Goal: Information Seeking & Learning: Learn about a topic

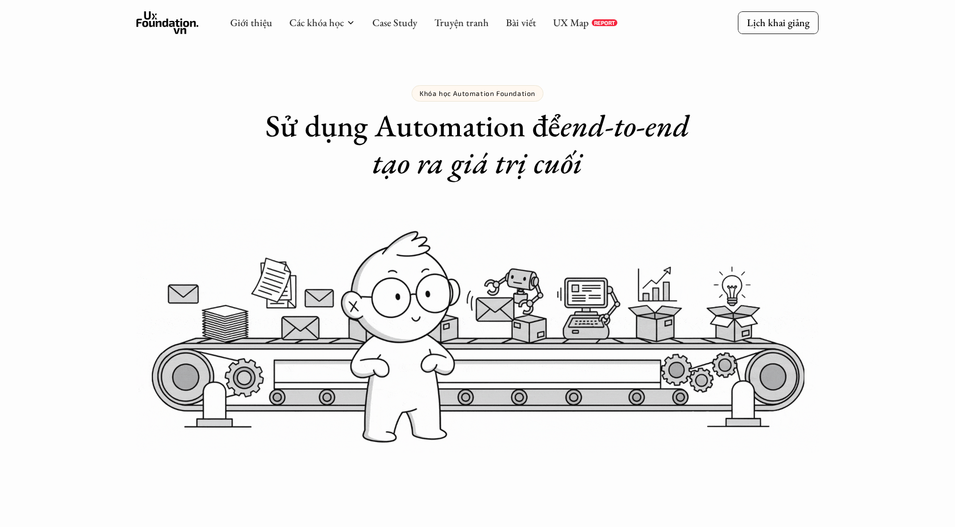
scroll to position [250, 0]
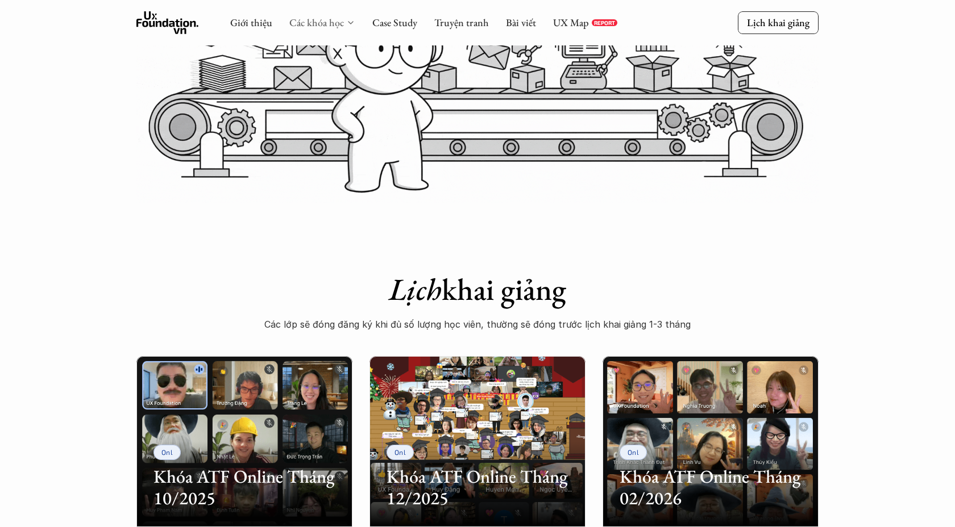
click at [329, 26] on link "Các khóa học" at bounding box center [316, 22] width 55 height 13
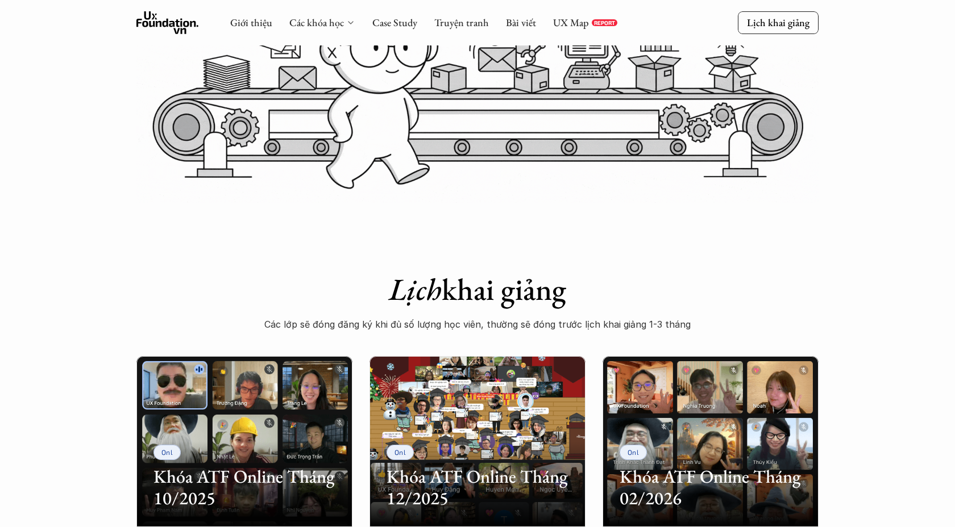
click at [343, 22] on div "Các khóa học" at bounding box center [322, 22] width 66 height 13
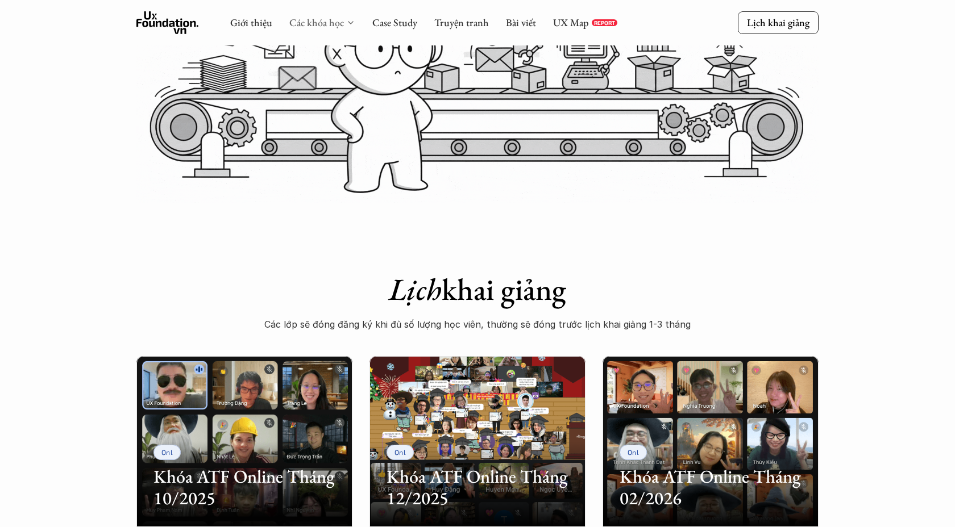
click at [316, 25] on link "Các khóa học" at bounding box center [316, 22] width 55 height 13
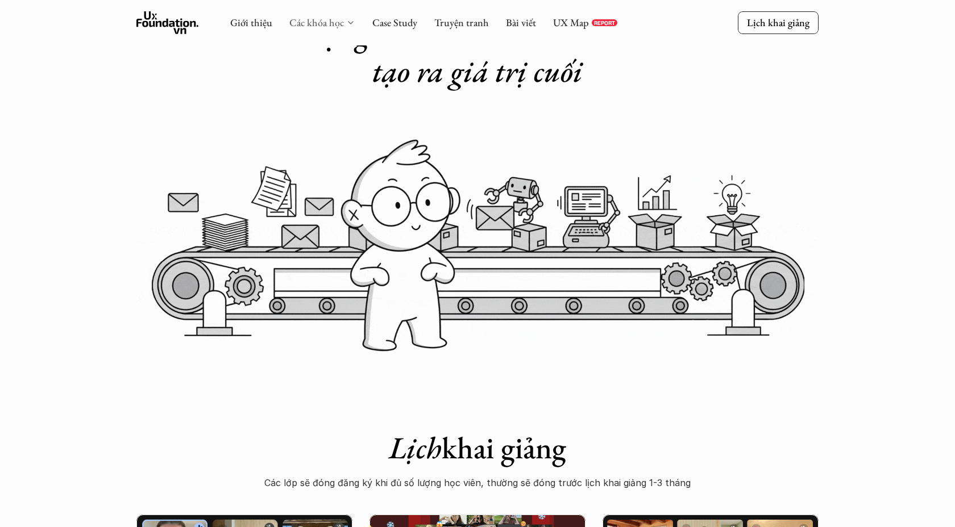
scroll to position [0, 0]
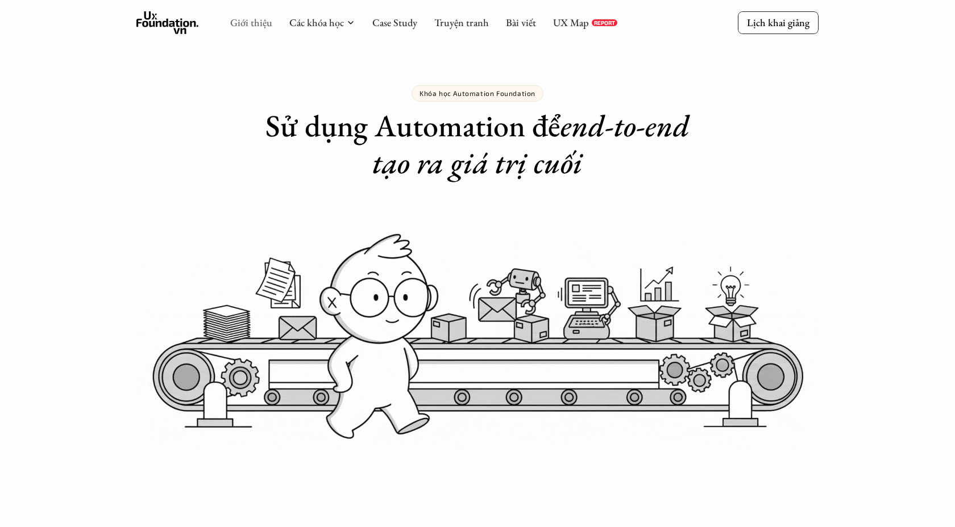
click at [251, 26] on link "Giới thiệu" at bounding box center [251, 22] width 42 height 13
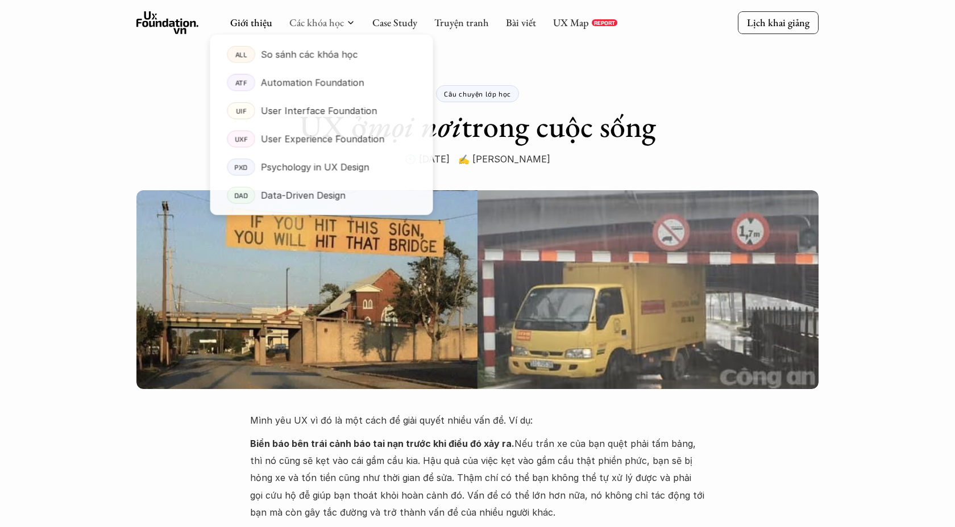
click at [325, 26] on div at bounding box center [321, 116] width 225 height 200
click at [285, 138] on p "User Experience Foundation" at bounding box center [322, 139] width 124 height 17
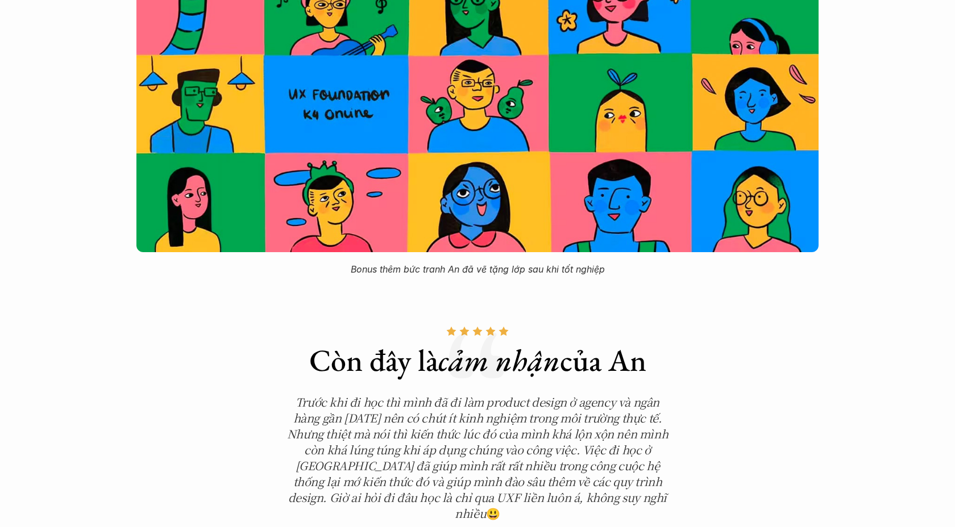
scroll to position [3597, 0]
